Goal: Information Seeking & Learning: Learn about a topic

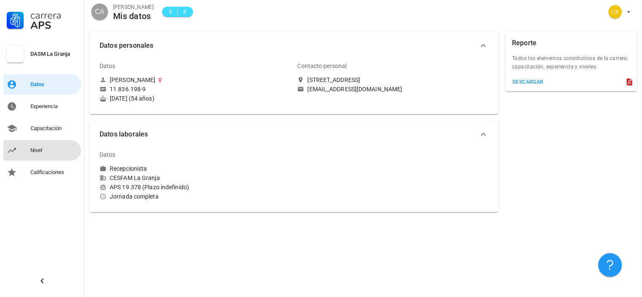
click at [39, 151] on div "Nivel" at bounding box center [53, 150] width 47 height 7
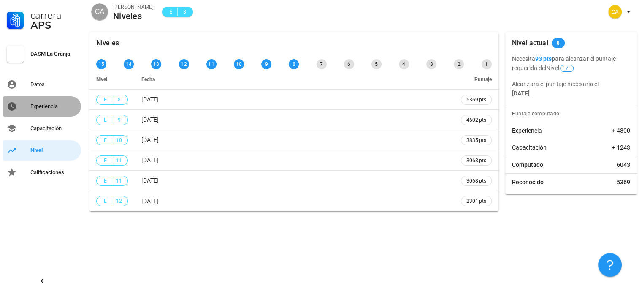
click at [36, 109] on div "Experiencia" at bounding box center [53, 106] width 47 height 7
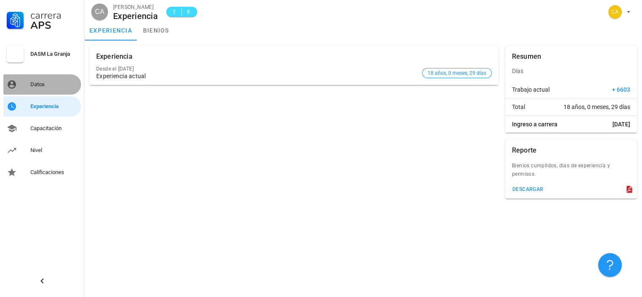
click at [34, 84] on div "Datos" at bounding box center [53, 84] width 47 height 7
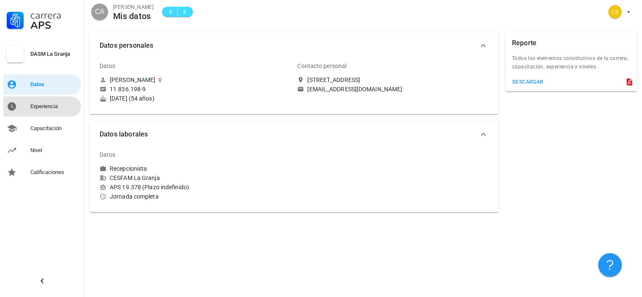
click at [38, 107] on div "Experiencia" at bounding box center [53, 106] width 47 height 7
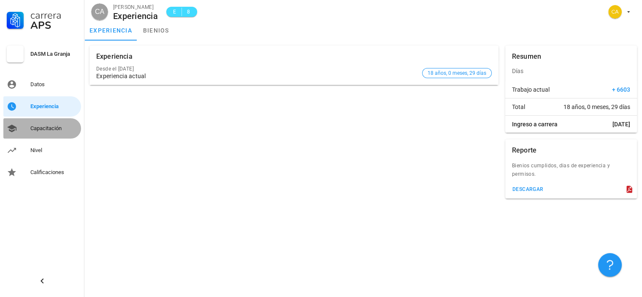
click at [41, 126] on div "Capacitación" at bounding box center [53, 128] width 47 height 7
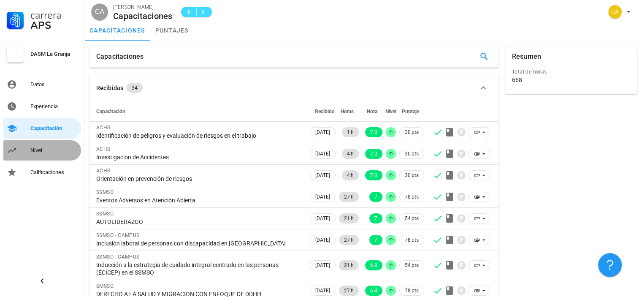
click at [31, 148] on div "Nivel" at bounding box center [53, 150] width 47 height 7
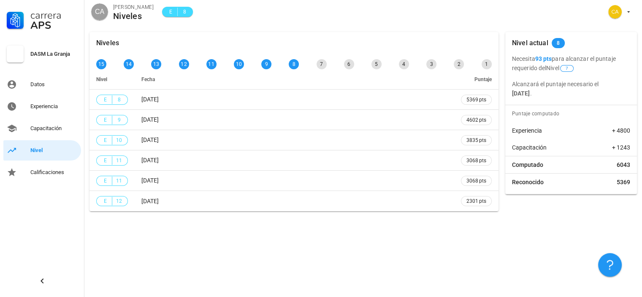
click at [561, 235] on div "Niveles 15 14 13 12 11 10 9 8 7 6 5 4 3 2 1 [PERSON_NAME] E 8 [DATE] 5369 pts E…" at bounding box center [363, 162] width 558 height 270
